Goal: Task Accomplishment & Management: Manage account settings

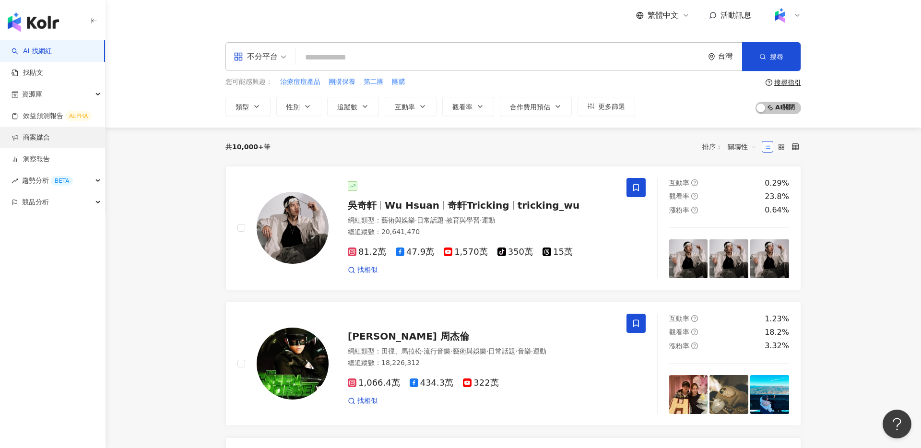
click at [50, 138] on link "商案媒合" at bounding box center [31, 138] width 38 height 10
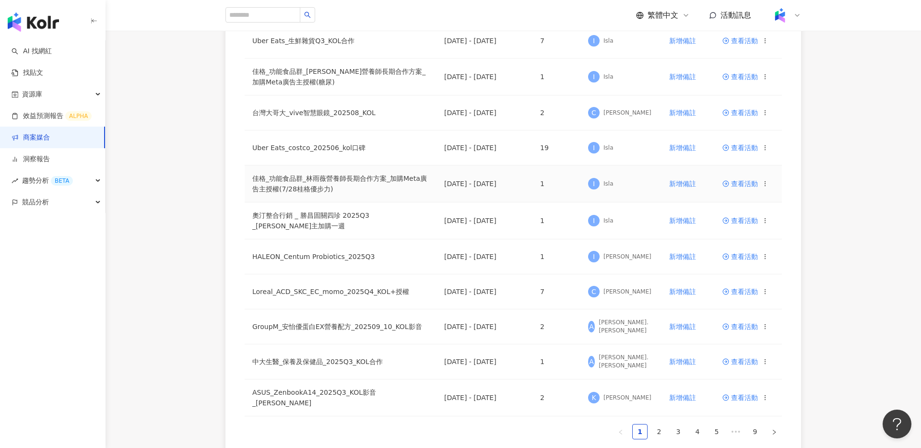
scroll to position [558, 0]
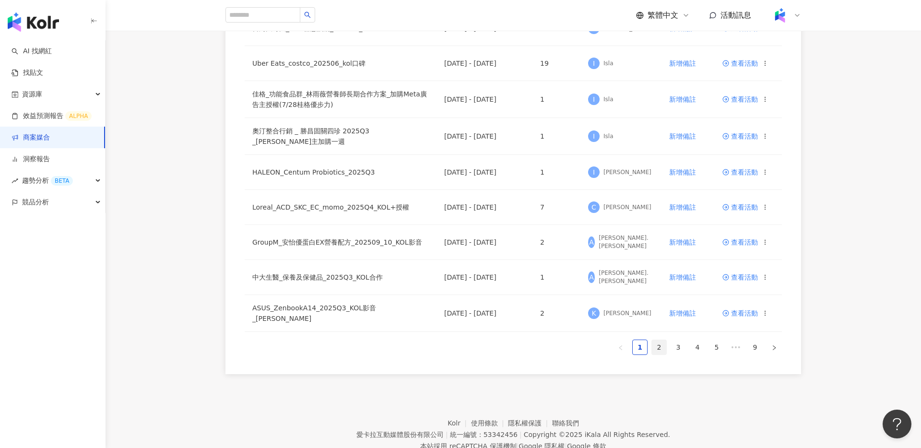
click at [659, 344] on link "2" at bounding box center [659, 347] width 14 height 14
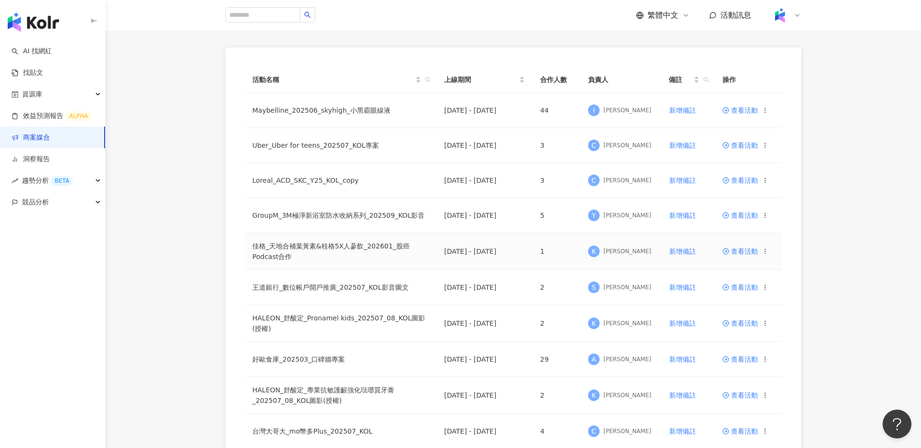
scroll to position [94, 0]
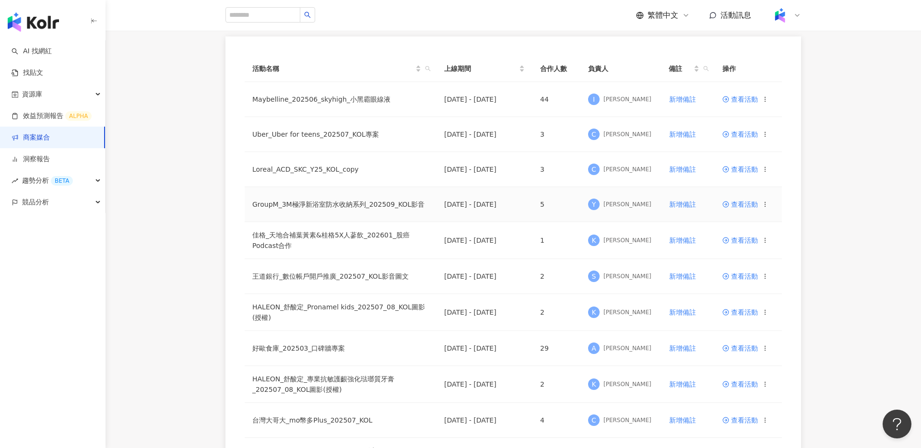
click at [743, 208] on td "查看活動" at bounding box center [747, 204] width 67 height 35
click at [746, 204] on span "查看活動" at bounding box center [739, 204] width 35 height 7
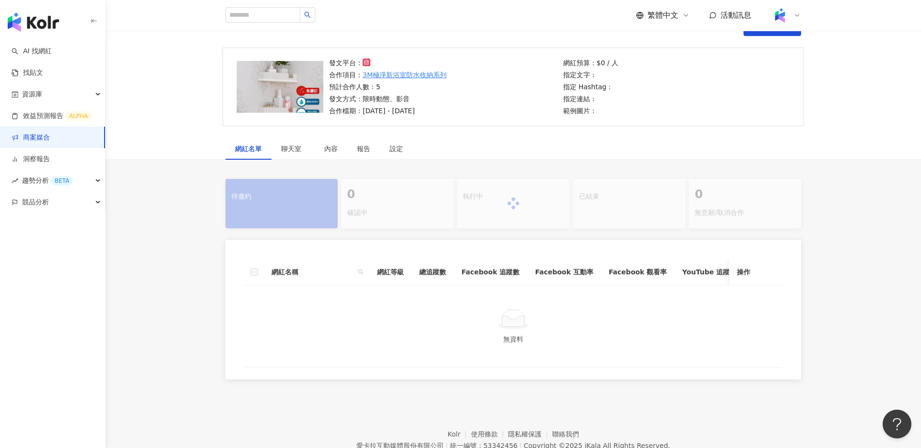
scroll to position [99, 0]
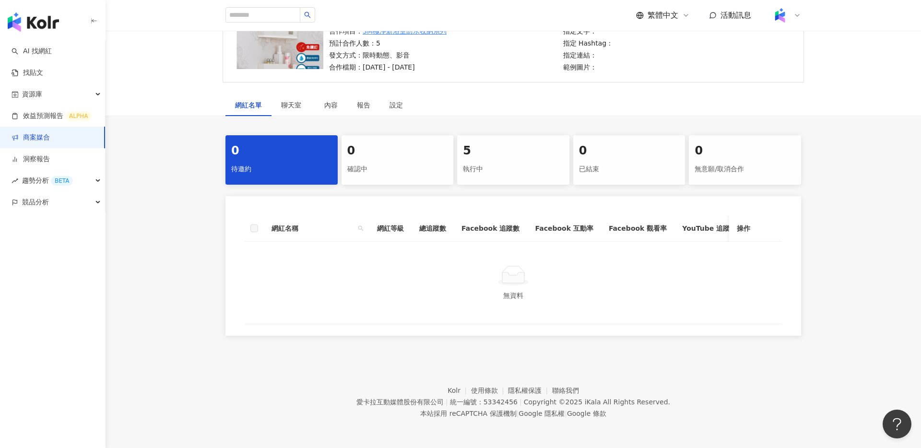
click at [512, 149] on div "5" at bounding box center [513, 151] width 101 height 16
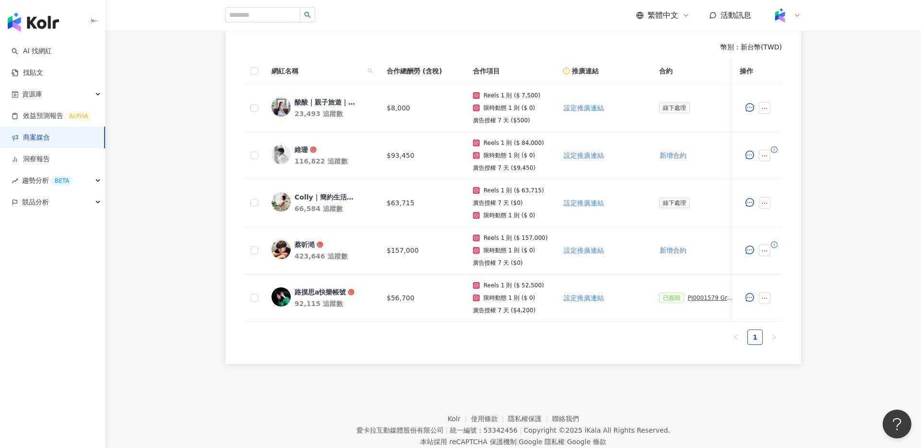
click at [820, 204] on div "0 待邀約 0 確認中 5 執行中 0 已結束 0 無意願/取消合作 幣別 ： 新台幣 ( TWD ) 網紅名稱 合作總酬勞 (含稅) 合作項目 推廣連結 合…" at bounding box center [512, 163] width 815 height 401
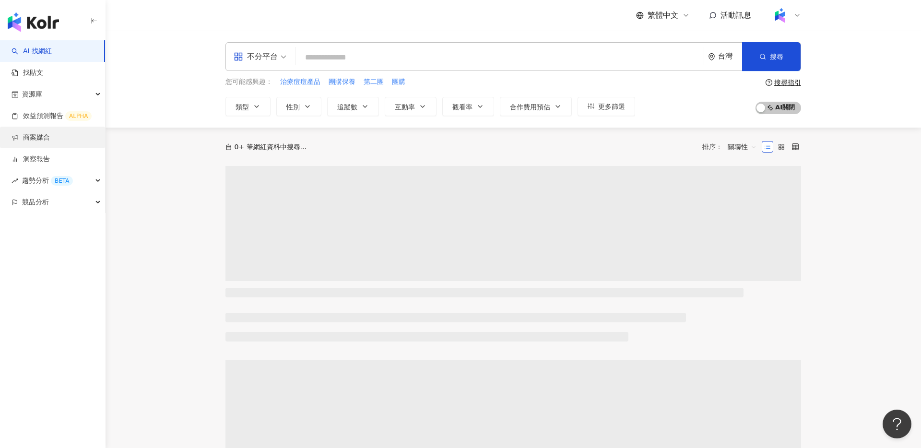
click at [50, 139] on link "商案媒合" at bounding box center [31, 138] width 38 height 10
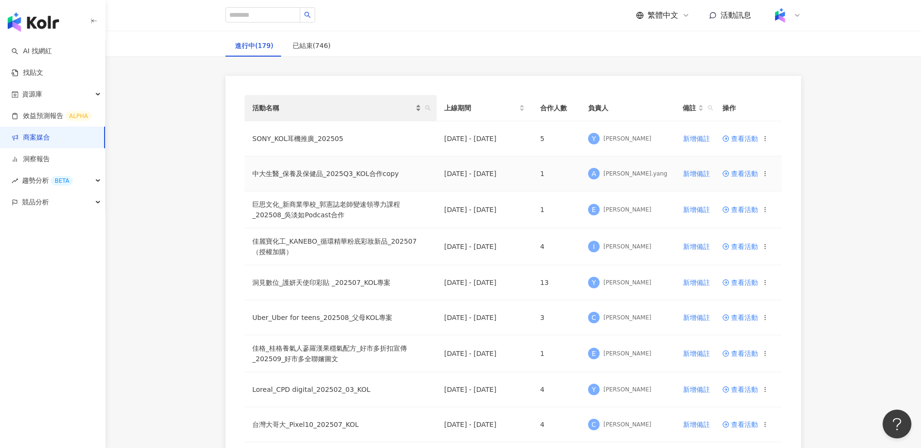
scroll to position [55, 0]
click at [741, 140] on span "查看活動" at bounding box center [739, 138] width 35 height 7
